Goal: Transaction & Acquisition: Purchase product/service

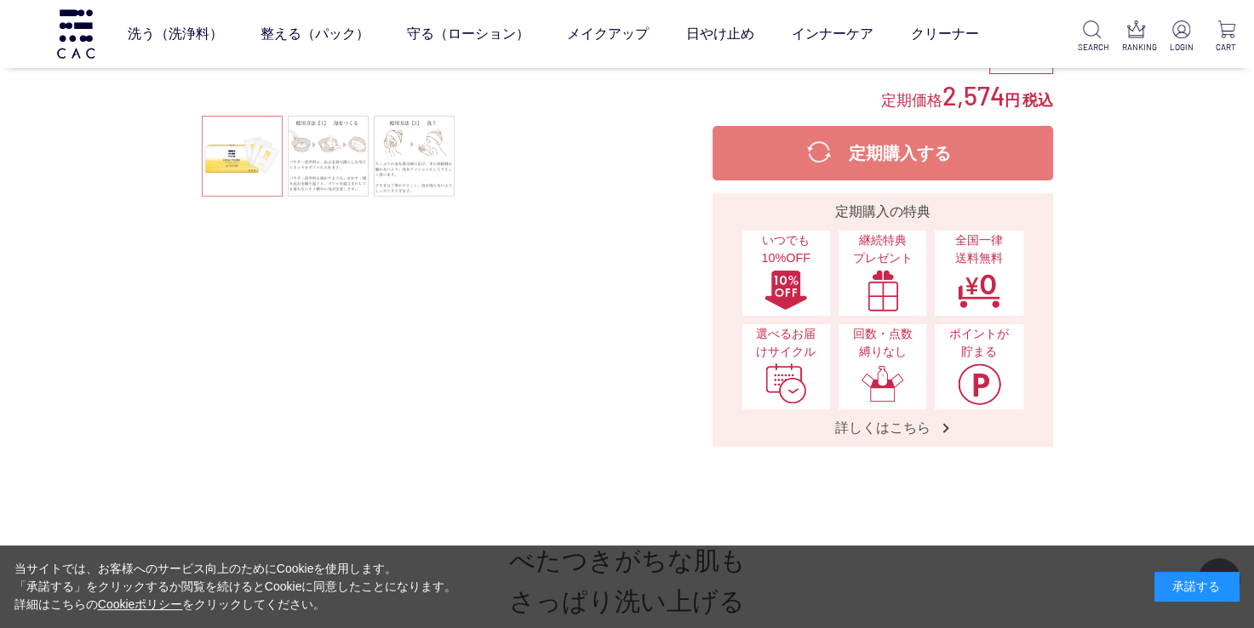
scroll to position [341, 0]
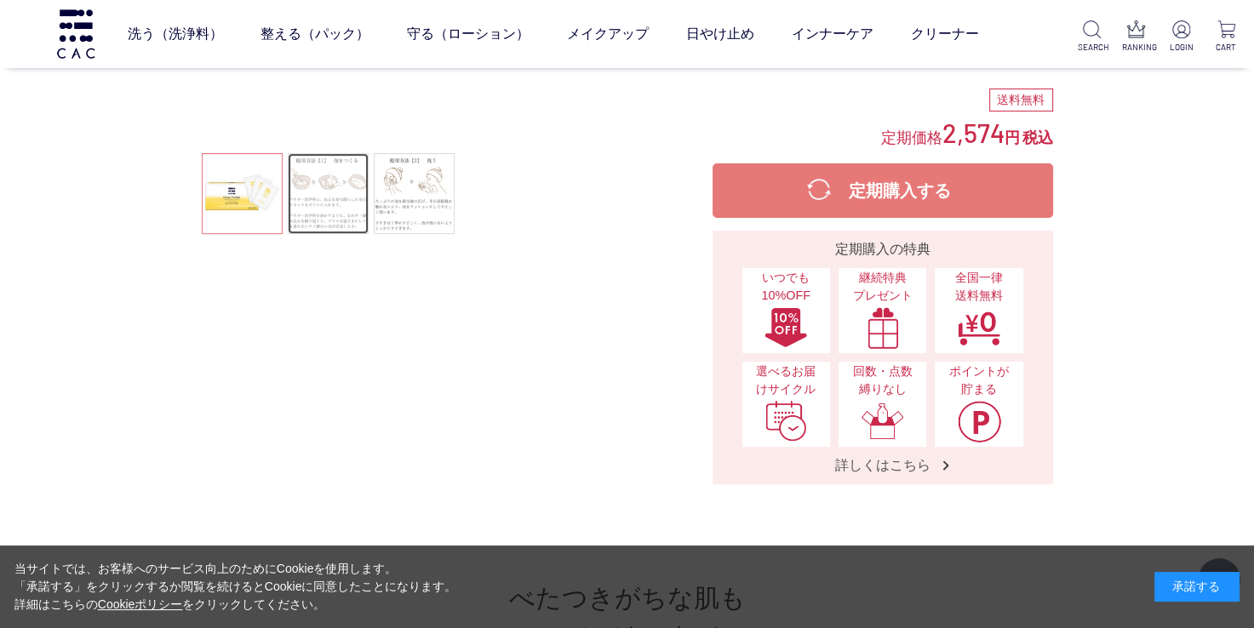
click at [330, 179] on link at bounding box center [328, 193] width 81 height 81
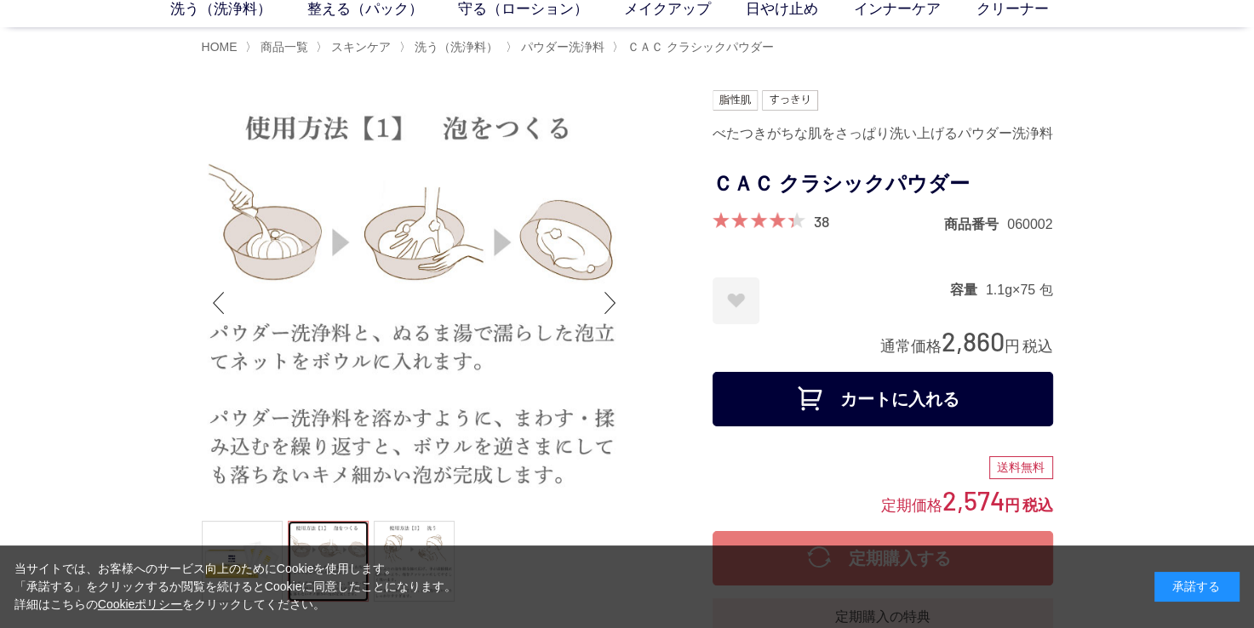
scroll to position [170, 0]
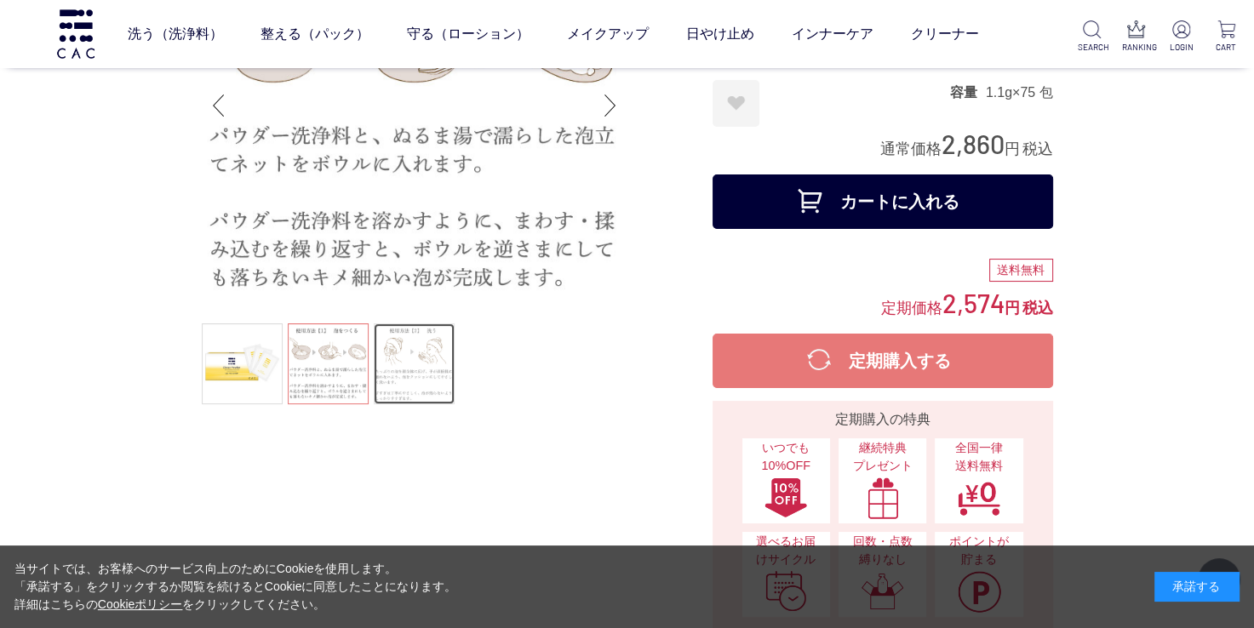
click at [431, 342] on link at bounding box center [414, 364] width 81 height 81
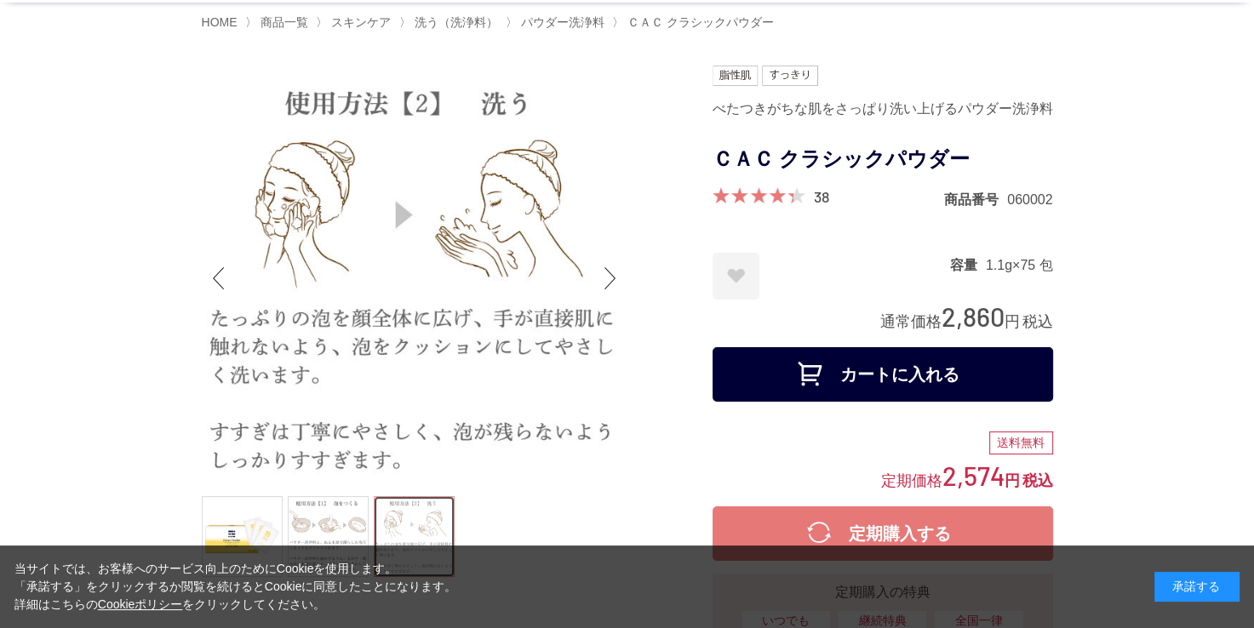
scroll to position [85, 0]
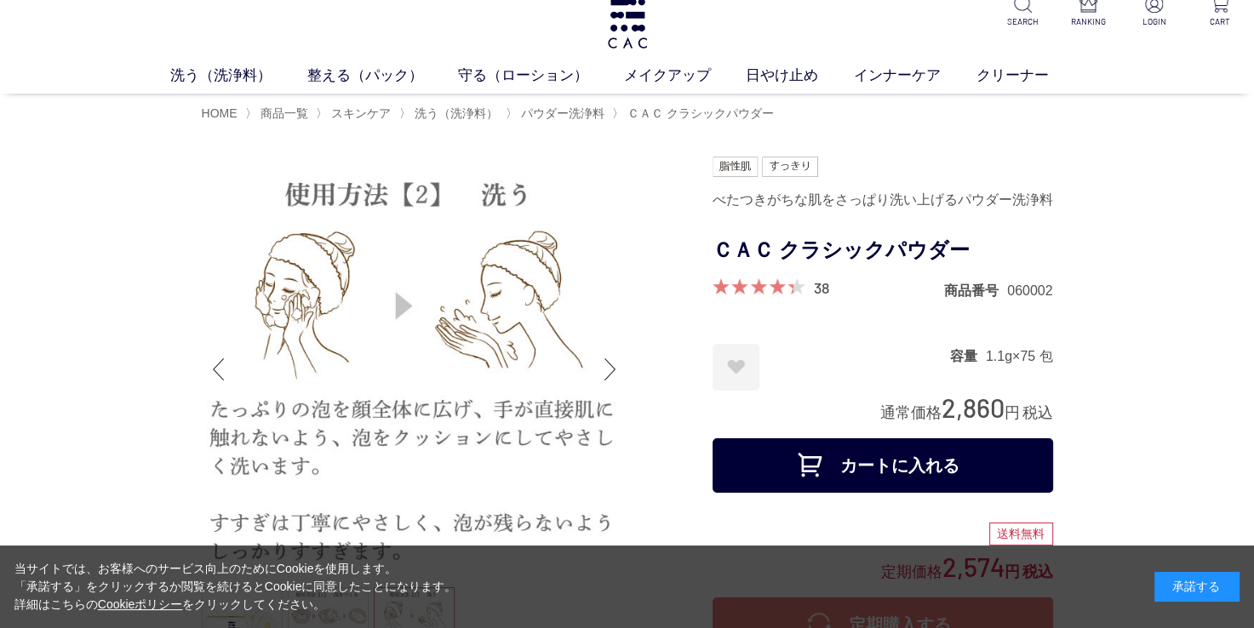
scroll to position [0, 0]
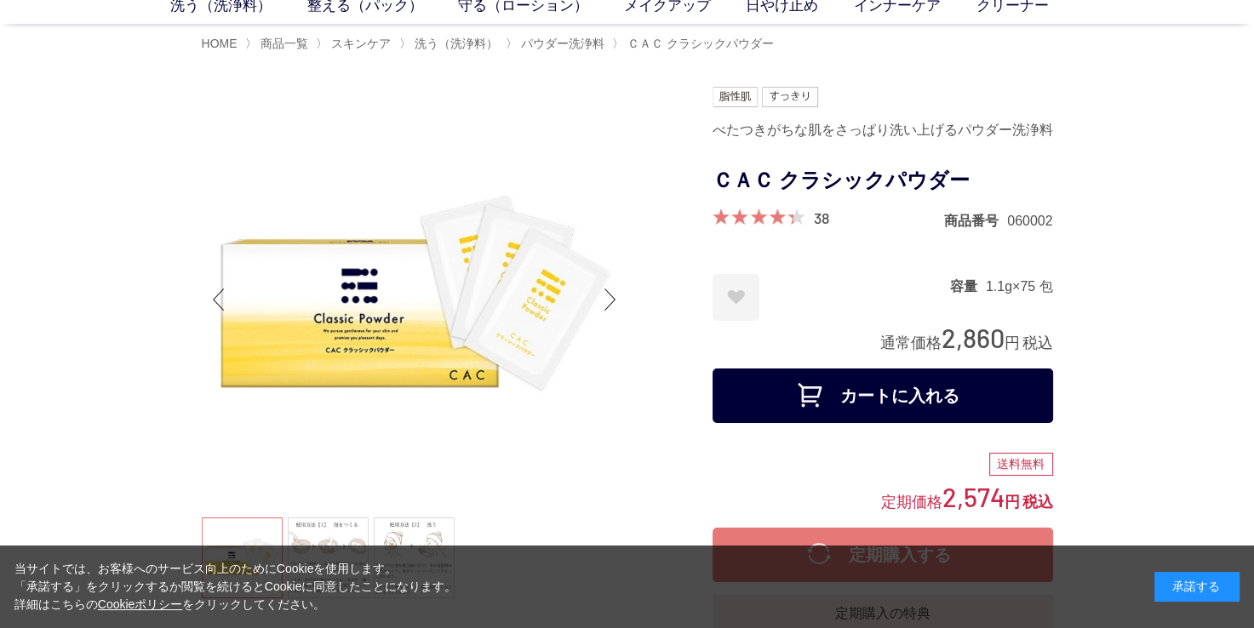
scroll to position [85, 0]
